Goal: Check status

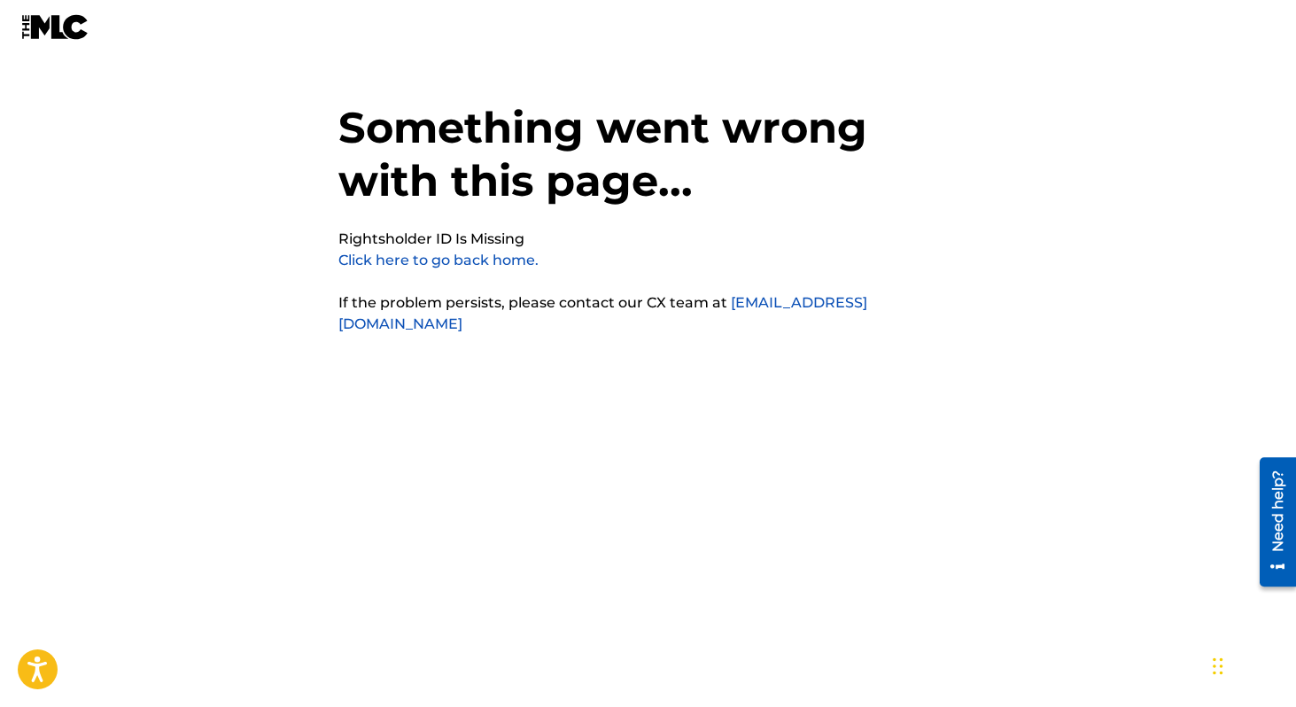
click at [851, 407] on div "Something went wrong with this page... Rightsholder ID Is Missing Click here to…" at bounding box center [648, 318] width 620 height 548
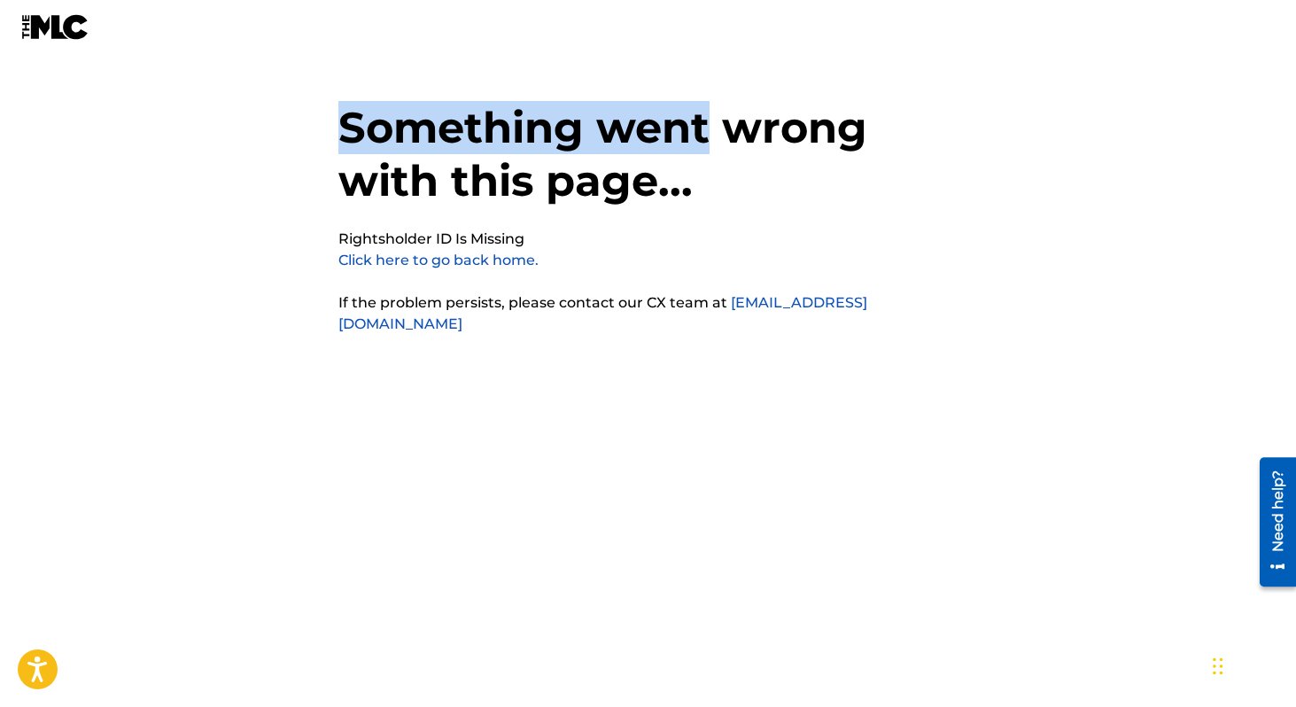
drag, startPoint x: 708, startPoint y: 105, endPoint x: 596, endPoint y: 48, distance: 125.6
click at [602, 53] on div "Something went wrong with this page... Rightsholder ID Is Missing Click here to…" at bounding box center [648, 318] width 620 height 548
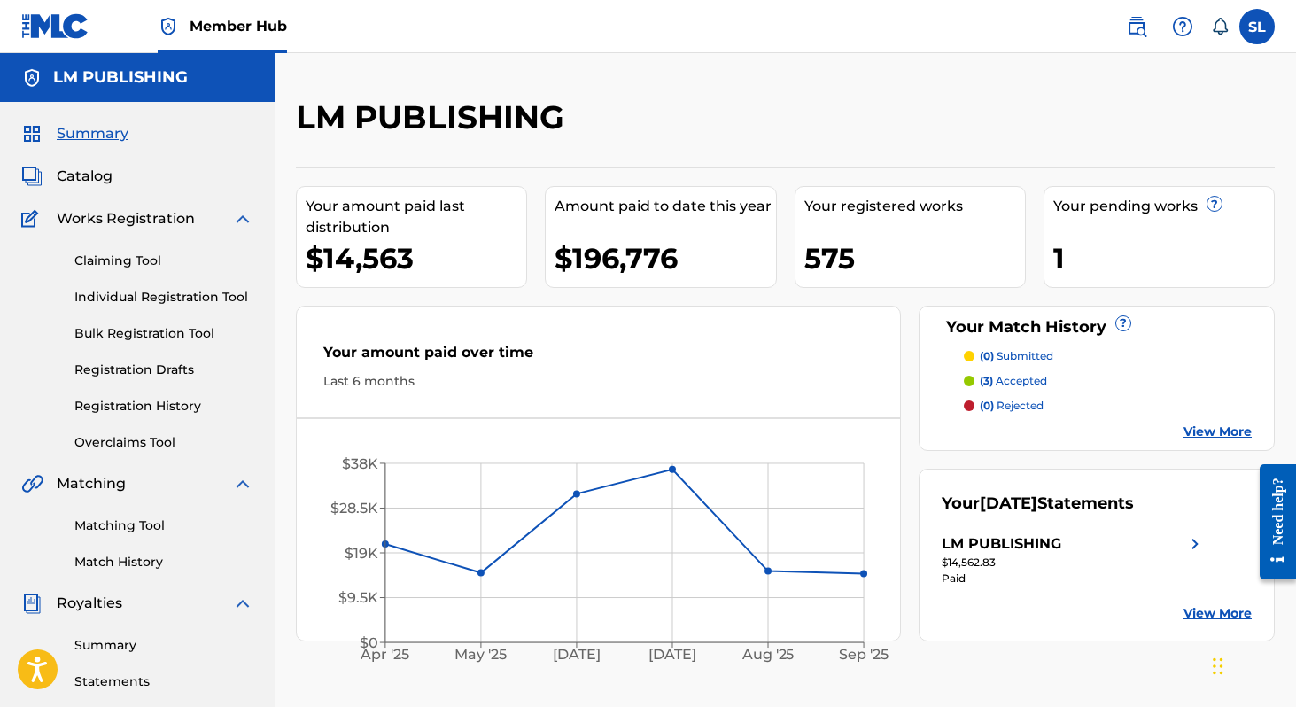
click at [1088, 251] on div "1" at bounding box center [1164, 258] width 221 height 40
click at [1003, 381] on p "(3) accepted" at bounding box center [1013, 381] width 67 height 16
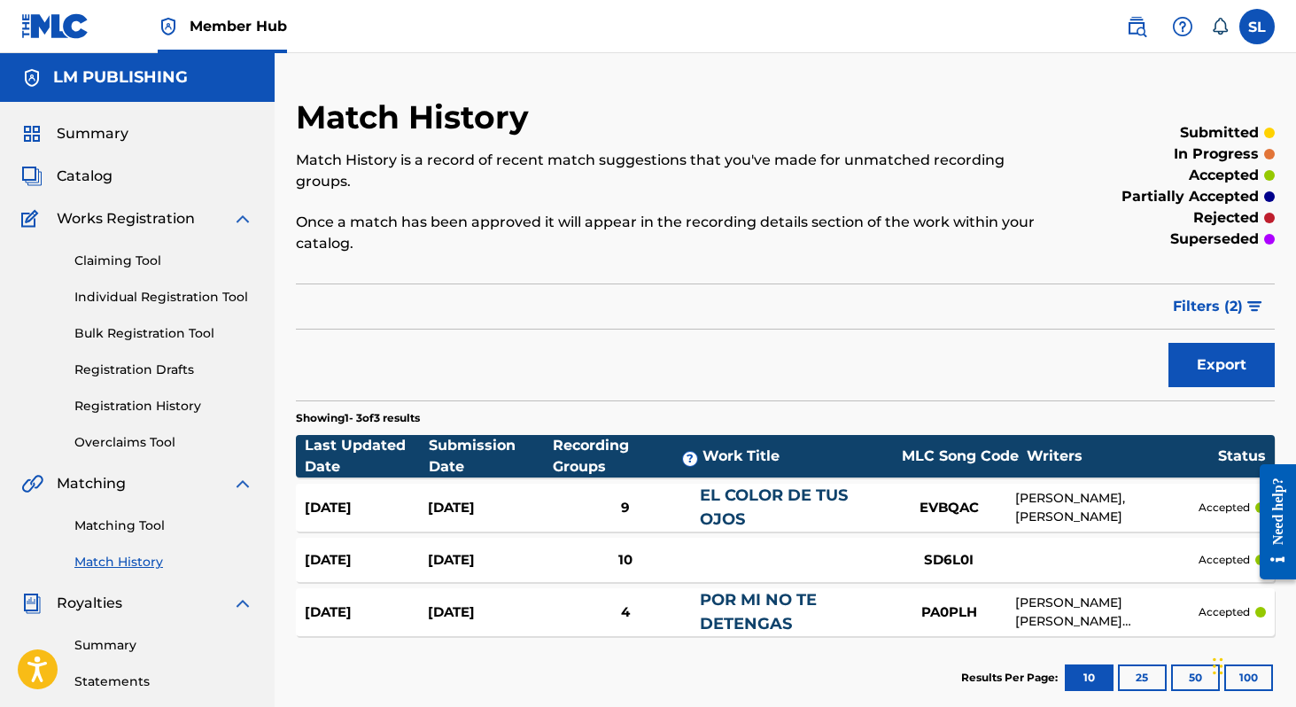
click at [74, 25] on img at bounding box center [55, 26] width 68 height 26
